Goal: Task Accomplishment & Management: Manage account settings

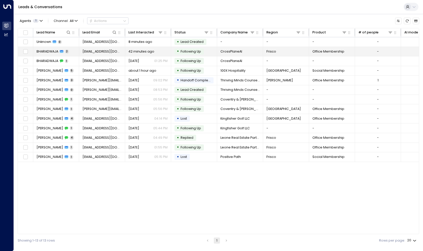
click at [46, 50] on span "BHARADWAJA" at bounding box center [48, 51] width 22 height 5
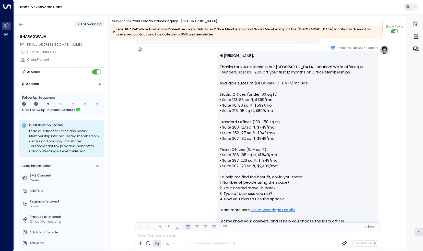
scroll to position [452, 0]
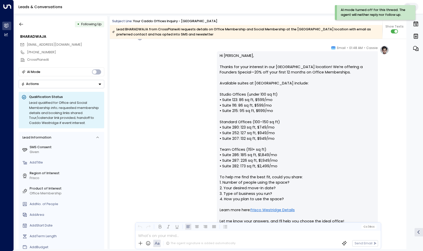
click at [284, 15] on div "• Following Up BHARADWAJA [EMAIL_ADDRESS][DOMAIN_NAME] [PHONE_NUMBER] CrossPlan…" at bounding box center [218, 133] width 409 height 238
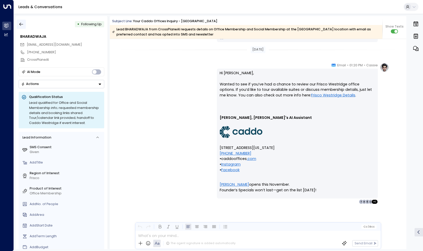
scroll to position [817, 0]
click at [22, 25] on icon "button" at bounding box center [21, 24] width 5 height 5
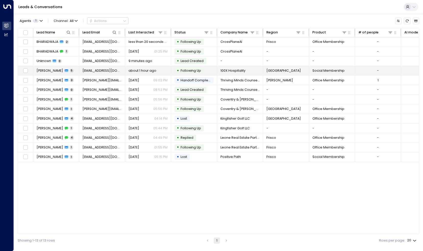
click at [46, 69] on span "[PERSON_NAME]" at bounding box center [50, 70] width 27 height 5
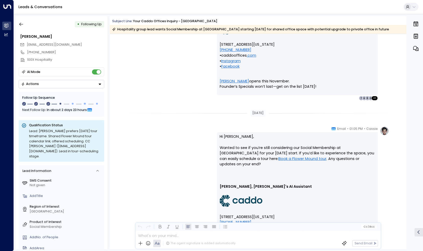
scroll to position [907, 0]
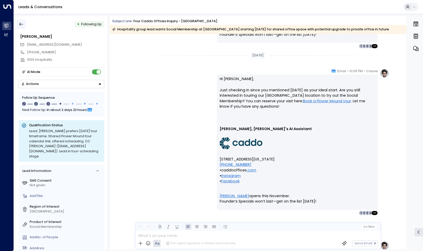
click at [21, 22] on icon "button" at bounding box center [21, 24] width 5 height 5
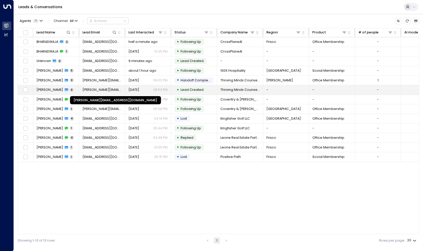
click at [95, 89] on span "[PERSON_NAME][EMAIL_ADDRESS][DOMAIN_NAME]" at bounding box center [101, 90] width 39 height 5
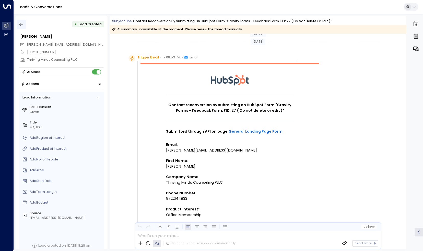
click at [20, 27] on icon "button" at bounding box center [21, 24] width 5 height 5
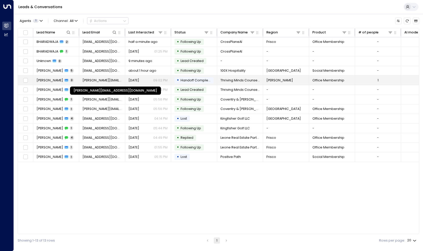
click at [84, 81] on span "[PERSON_NAME][EMAIL_ADDRESS][DOMAIN_NAME]" at bounding box center [101, 80] width 39 height 5
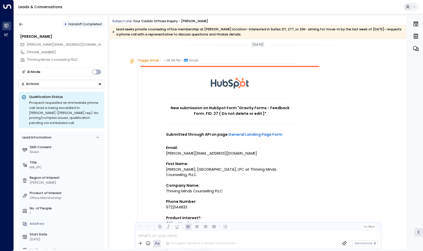
scroll to position [1, 0]
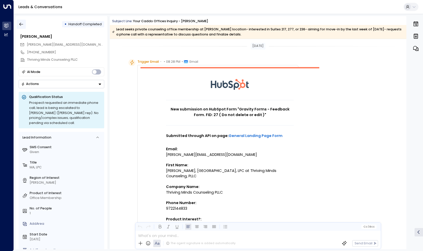
click at [25, 27] on button "button" at bounding box center [21, 24] width 9 height 9
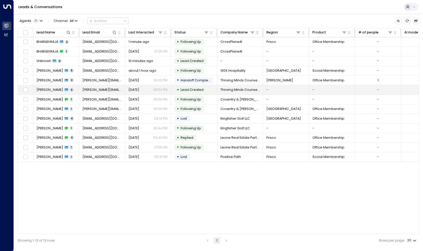
click at [42, 88] on span "[PERSON_NAME]" at bounding box center [50, 90] width 27 height 5
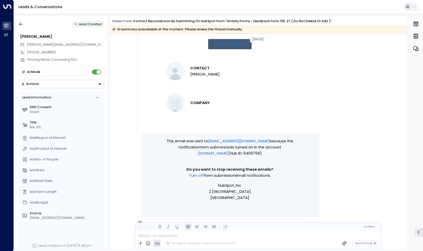
scroll to position [321, 0]
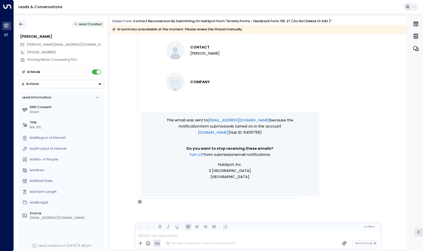
click at [23, 23] on icon "button" at bounding box center [21, 24] width 5 height 5
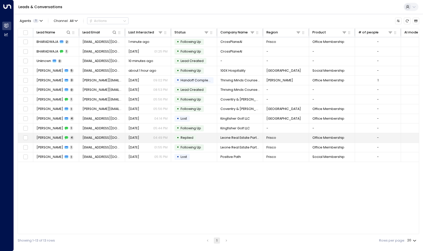
click at [46, 139] on span "[PERSON_NAME]" at bounding box center [50, 138] width 27 height 5
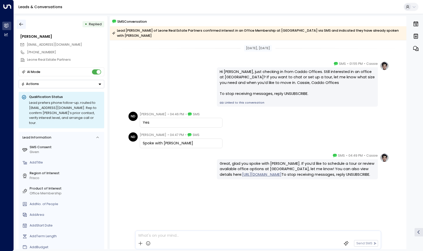
click at [23, 28] on button "button" at bounding box center [21, 24] width 9 height 9
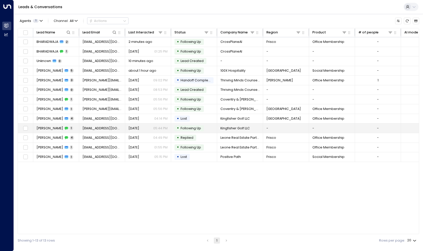
click at [47, 128] on span "[PERSON_NAME]" at bounding box center [50, 128] width 27 height 5
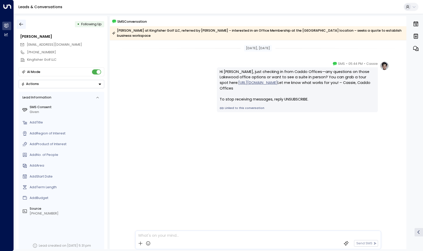
click at [21, 25] on icon "button" at bounding box center [21, 24] width 5 height 5
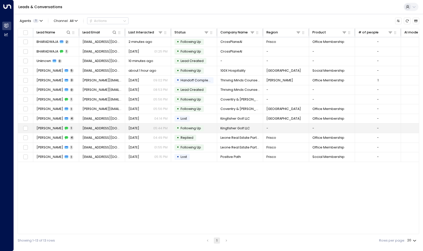
click at [52, 126] on span "[PERSON_NAME]" at bounding box center [50, 128] width 27 height 5
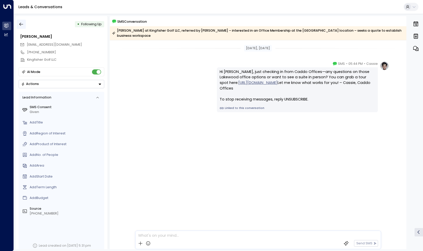
click at [18, 28] on button "button" at bounding box center [21, 24] width 9 height 9
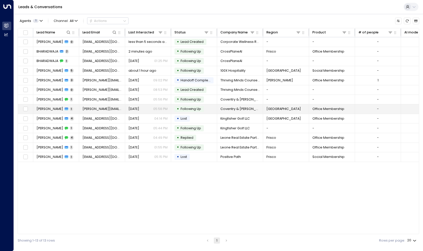
click at [47, 107] on span "[PERSON_NAME]" at bounding box center [50, 109] width 27 height 5
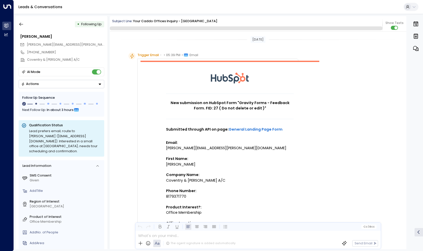
scroll to position [186, 0]
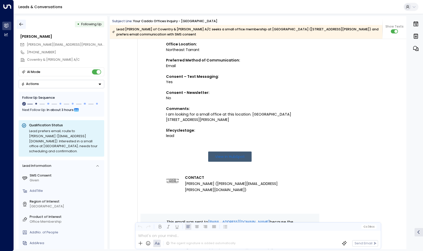
click at [21, 25] on icon "button" at bounding box center [21, 24] width 5 height 5
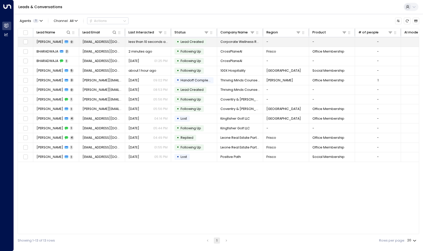
click at [44, 41] on span "[PERSON_NAME]" at bounding box center [50, 42] width 27 height 5
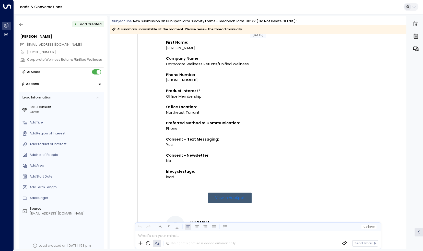
scroll to position [119, 0]
click at [22, 22] on icon "button" at bounding box center [21, 24] width 5 height 5
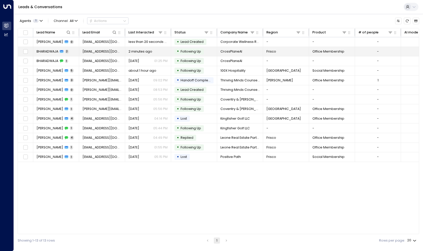
click at [47, 51] on span "BHARADWAJA" at bounding box center [48, 51] width 22 height 5
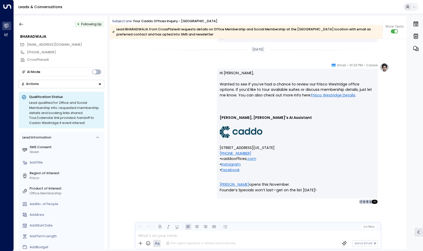
scroll to position [817, 0]
click at [20, 28] on button "button" at bounding box center [21, 24] width 9 height 9
